Goal: Find specific page/section: Find specific page/section

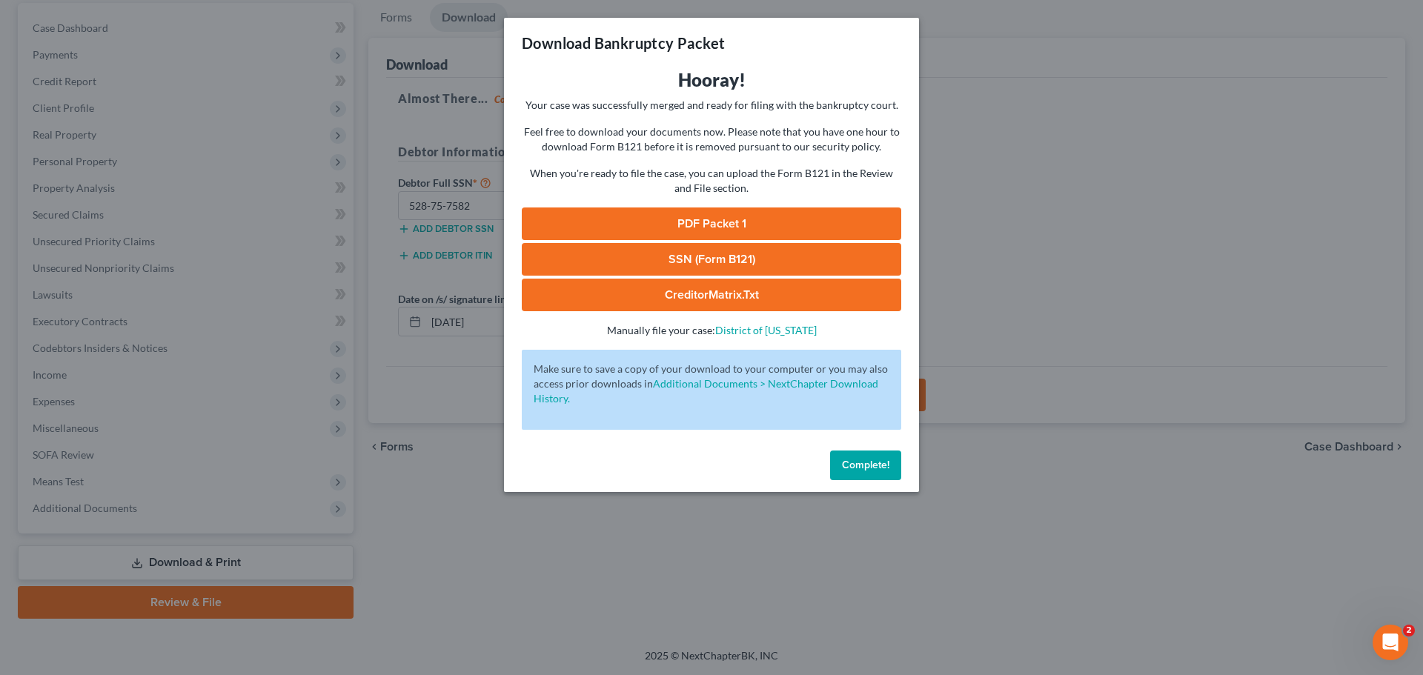
click at [855, 460] on span "Complete!" at bounding box center [865, 465] width 47 height 13
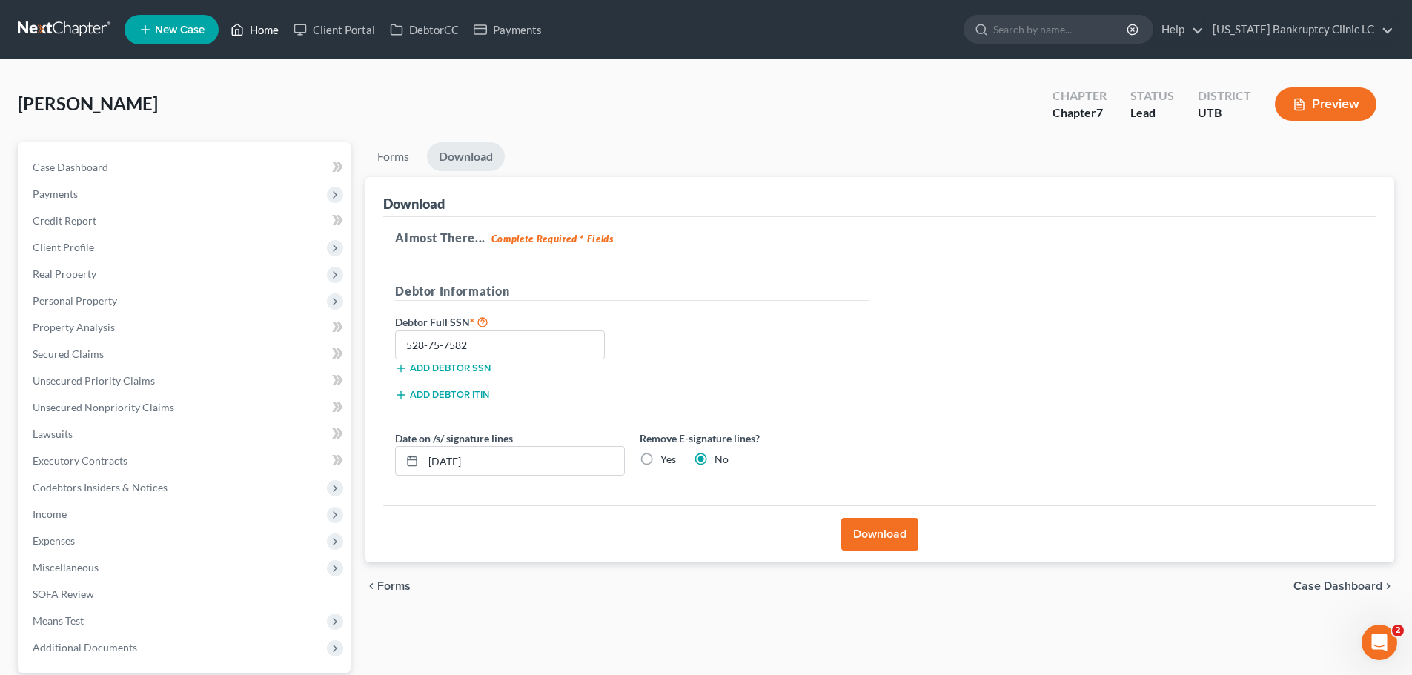
click at [265, 30] on link "Home" at bounding box center [254, 29] width 63 height 27
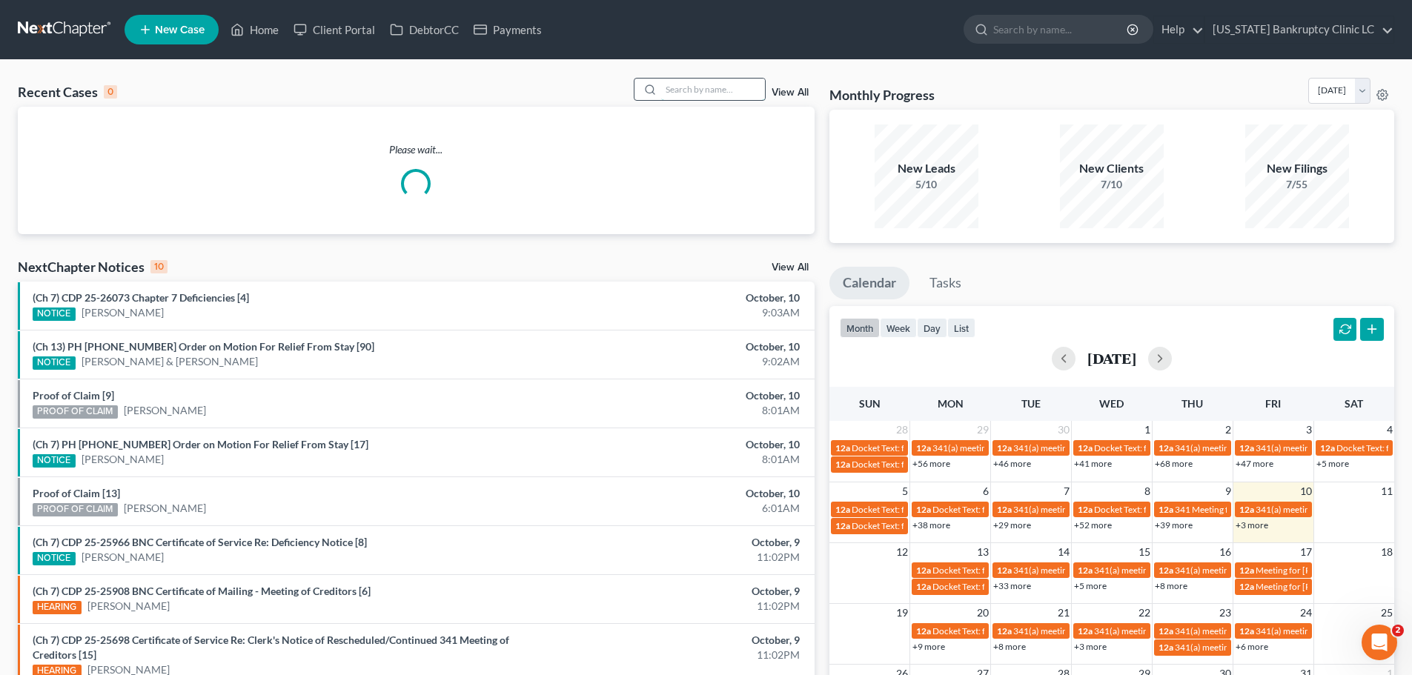
click at [719, 88] on input "search" at bounding box center [713, 89] width 104 height 21
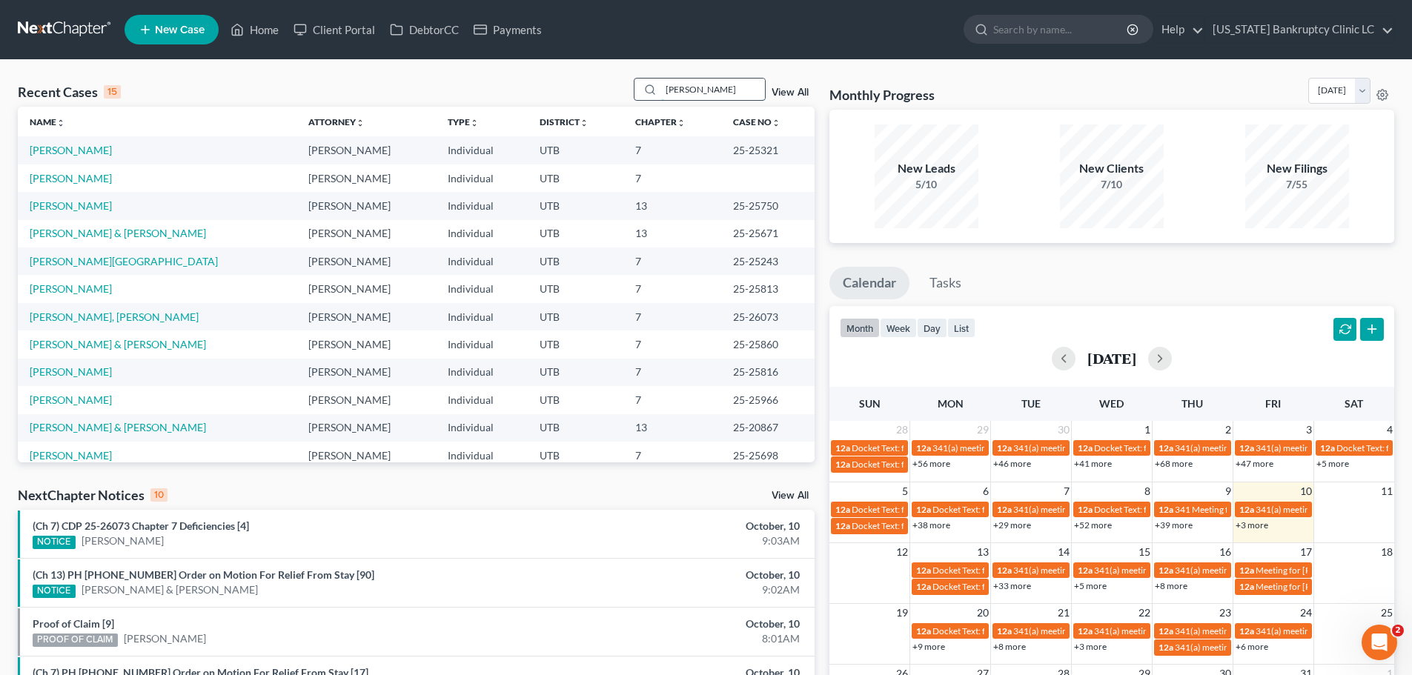
type input "[PERSON_NAME]"
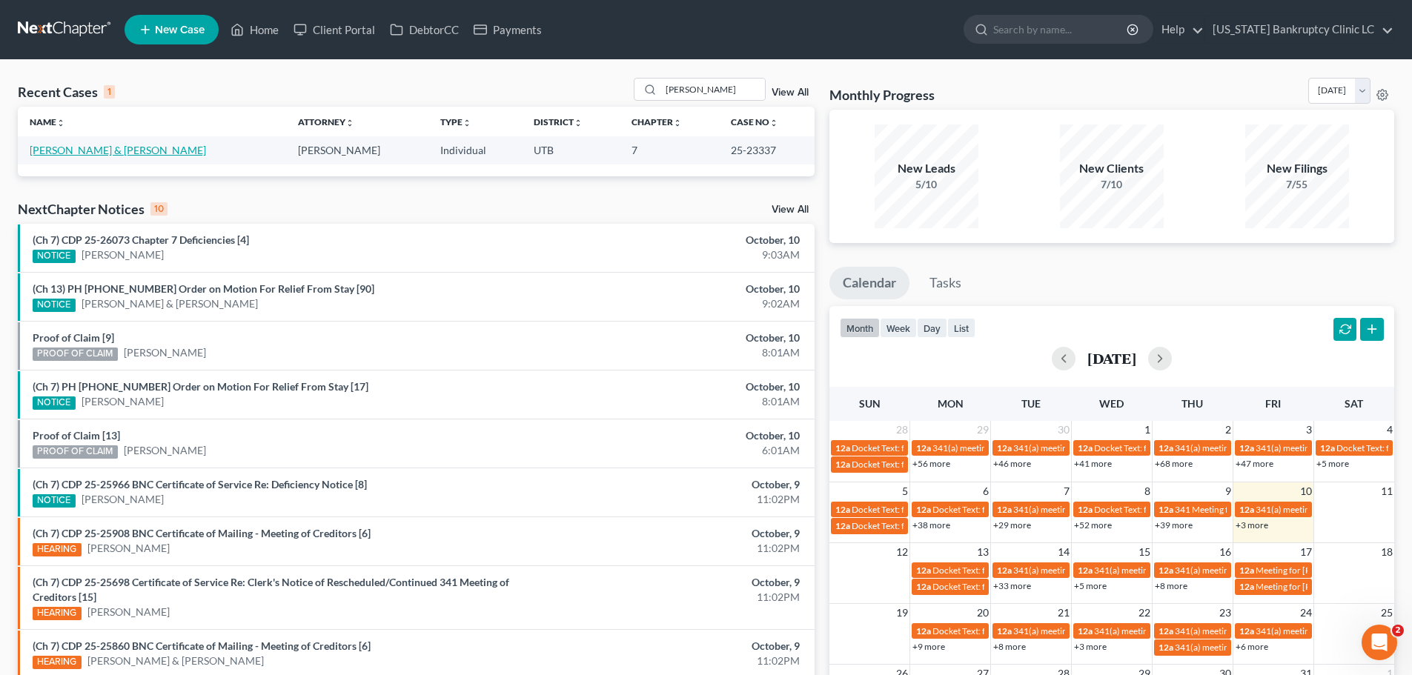
click at [95, 149] on link "[PERSON_NAME] & [PERSON_NAME]" at bounding box center [118, 150] width 176 height 13
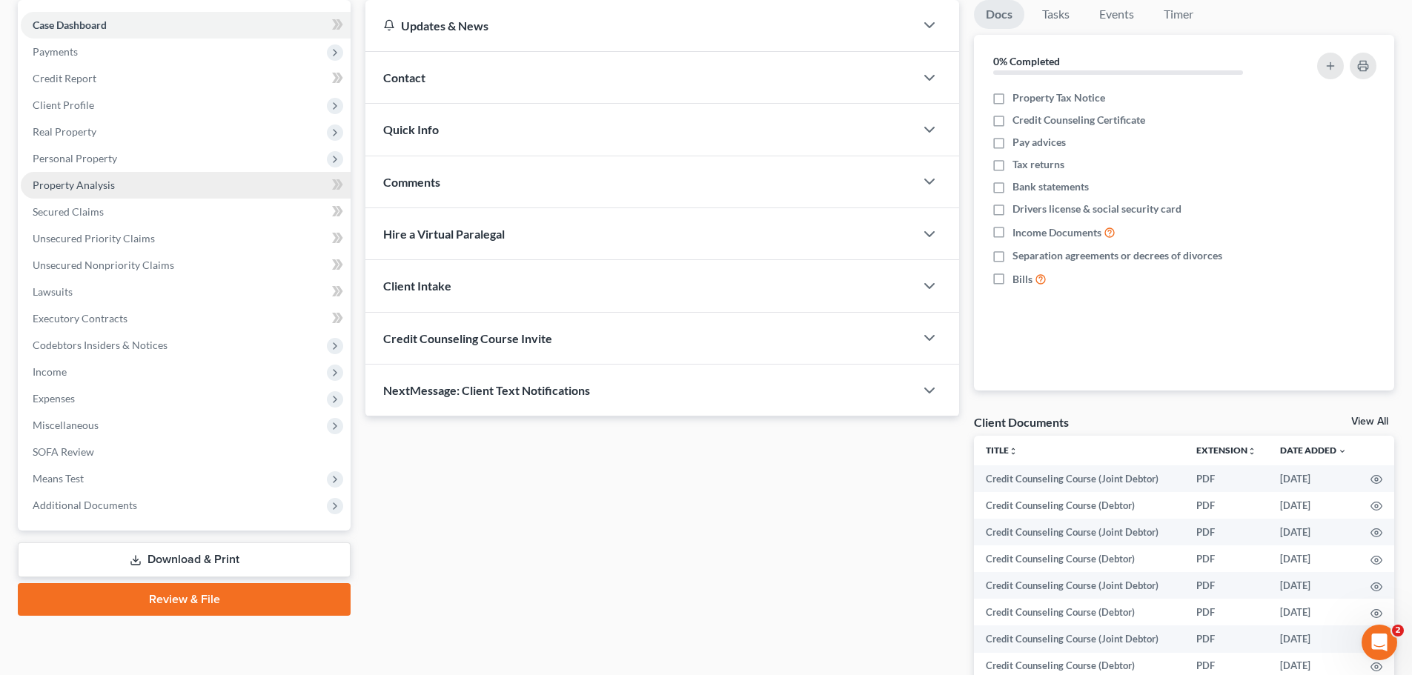
scroll to position [148, 0]
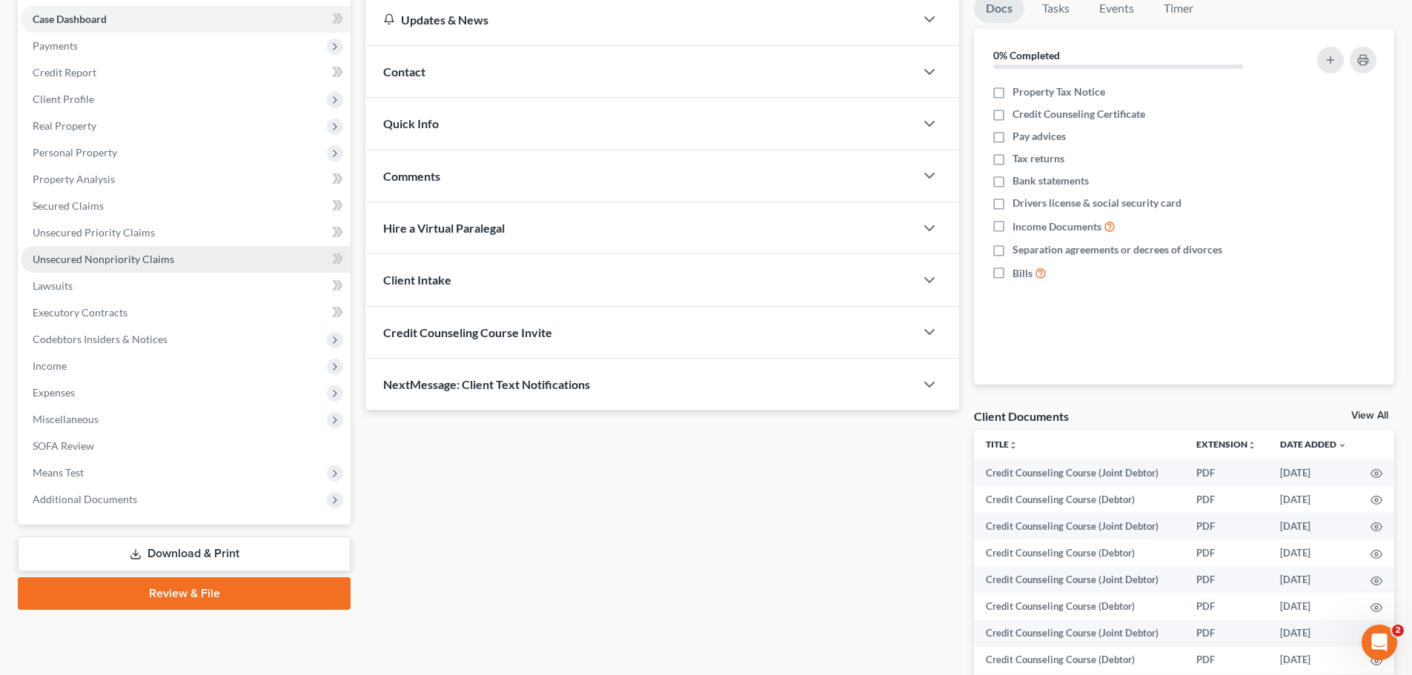
click at [201, 257] on link "Unsecured Nonpriority Claims" at bounding box center [186, 259] width 330 height 27
